Goal: Information Seeking & Learning: Learn about a topic

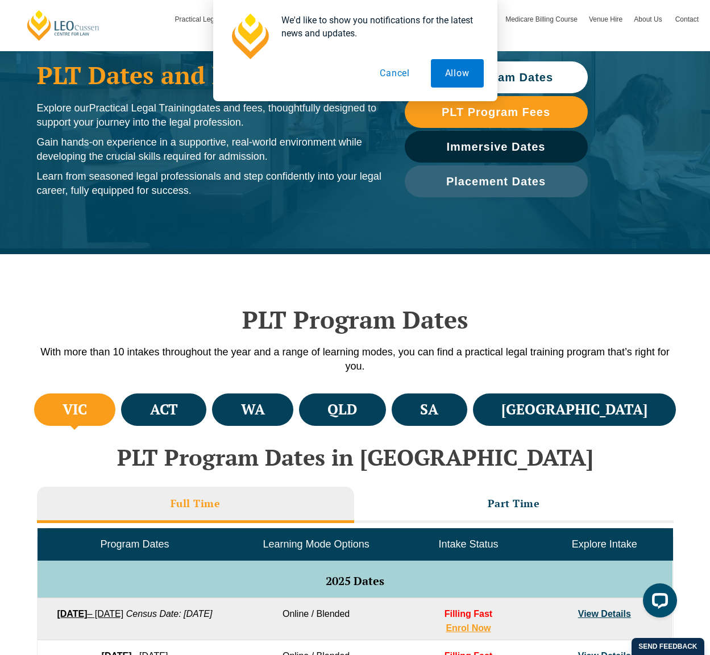
scroll to position [455, 0]
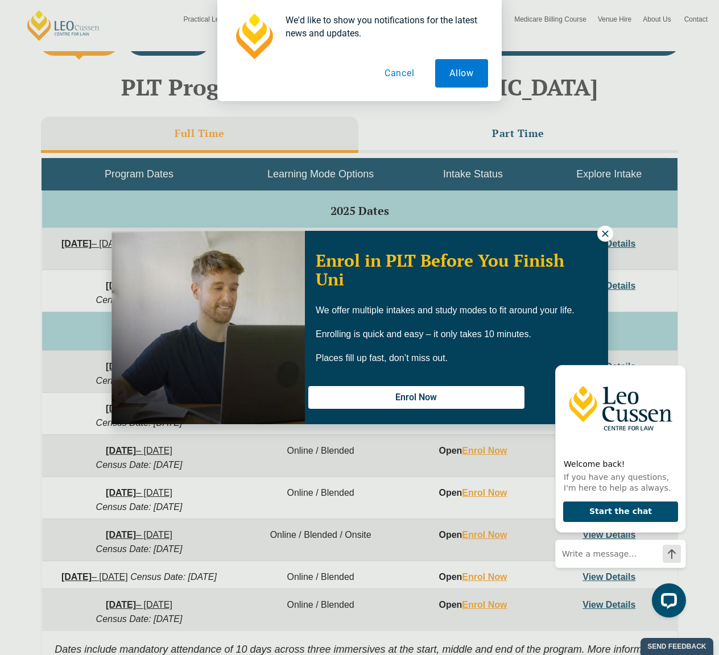
click at [607, 231] on icon at bounding box center [605, 233] width 6 height 6
